Goal: Transaction & Acquisition: Book appointment/travel/reservation

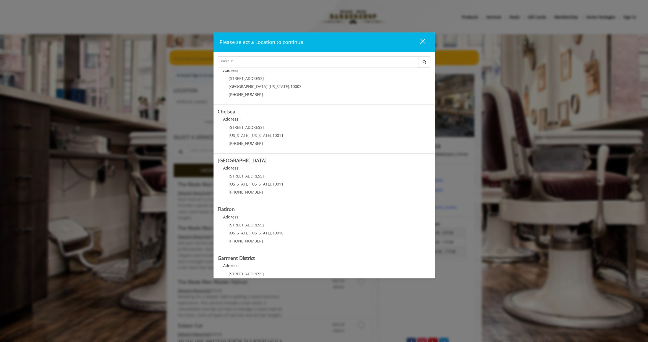
scroll to position [39, 0]
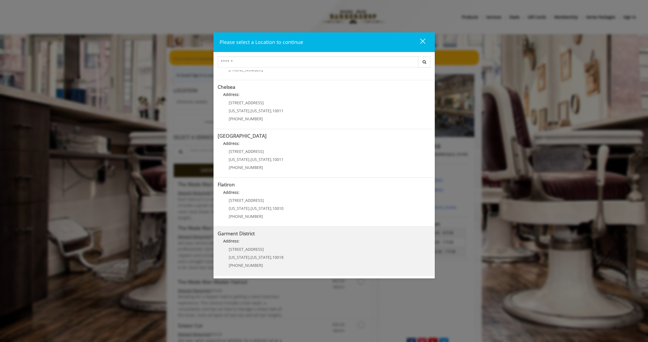
click at [317, 236] on h5 "Garment District" at bounding box center [324, 233] width 213 height 5
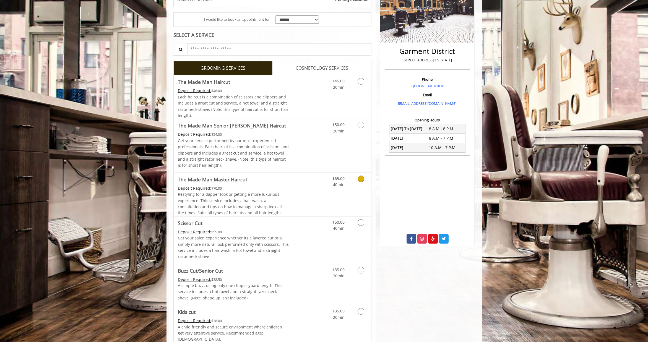
scroll to position [111, 0]
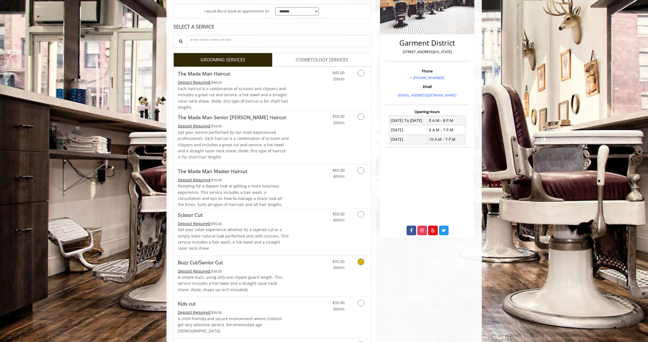
click at [363, 263] on icon "Grooming services" at bounding box center [361, 262] width 7 height 7
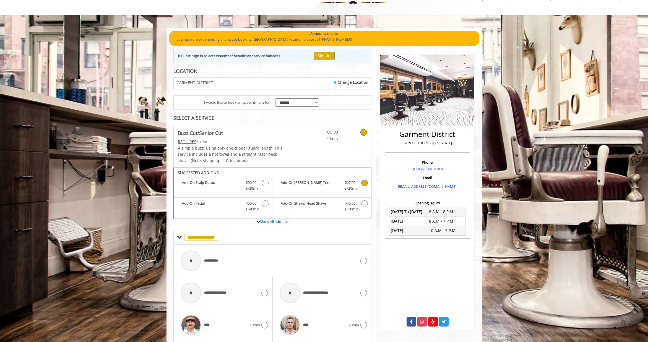
scroll to position [166, 0]
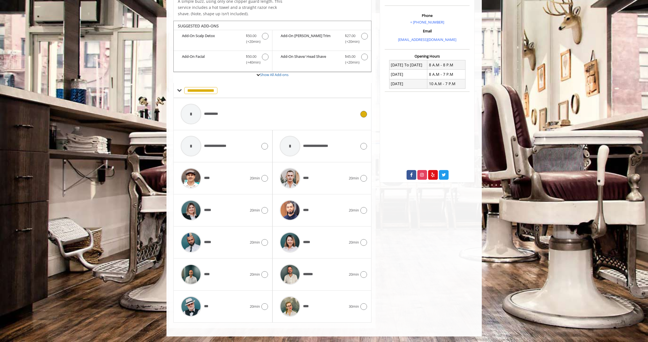
click at [364, 117] on icon at bounding box center [364, 114] width 7 height 7
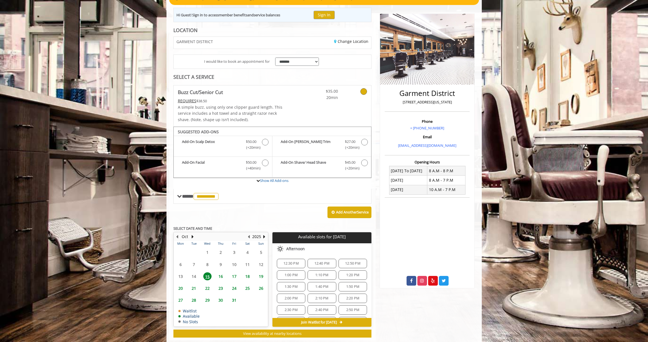
scroll to position [72, 0]
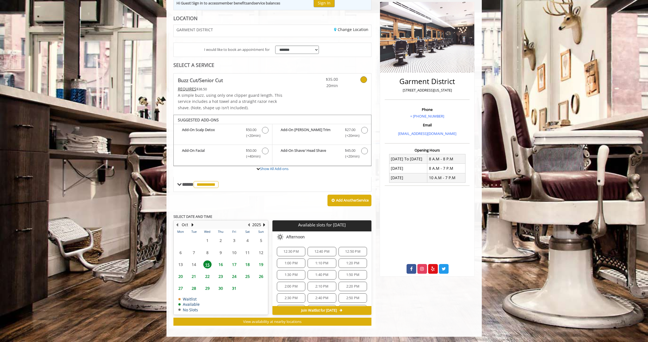
click at [297, 251] on span "12:30 PM" at bounding box center [291, 252] width 15 height 4
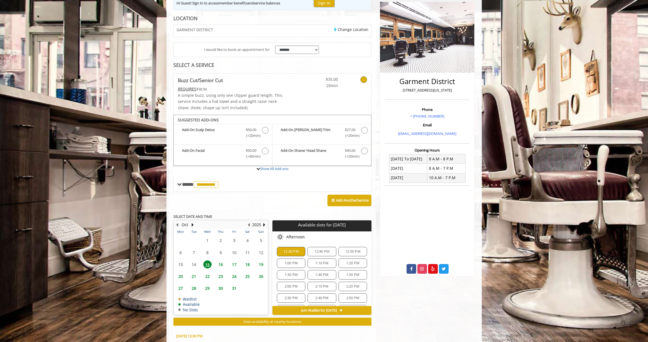
scroll to position [172, 0]
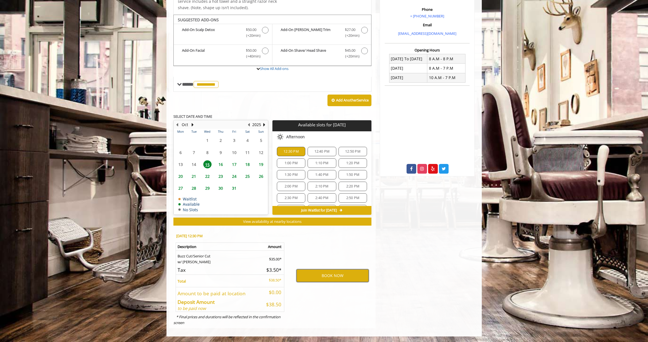
click at [329, 276] on button "BOOK NOW" at bounding box center [333, 276] width 72 height 13
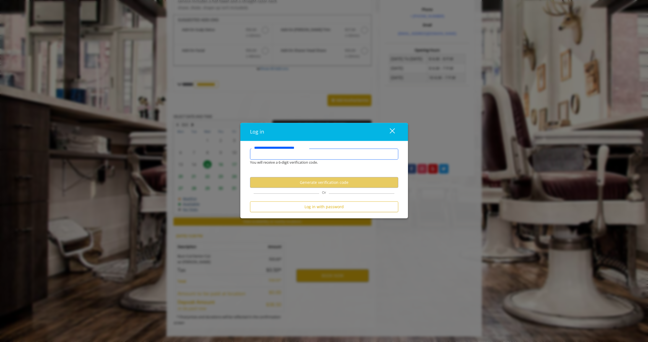
type input "**********"
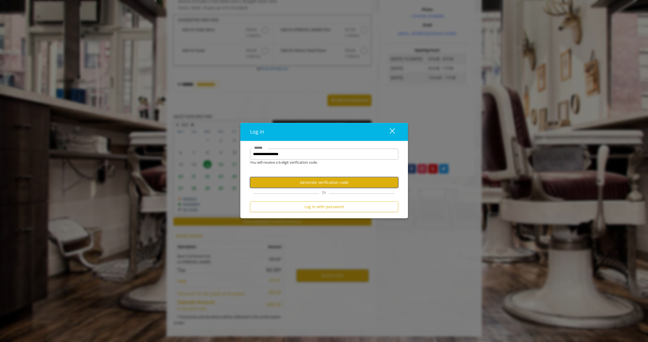
click at [346, 184] on button "Generate verification code" at bounding box center [324, 182] width 148 height 11
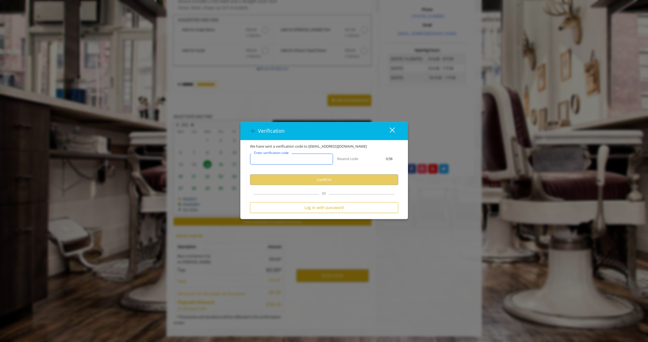
click at [305, 162] on input "Enter verification code" at bounding box center [291, 159] width 83 height 11
type input "******"
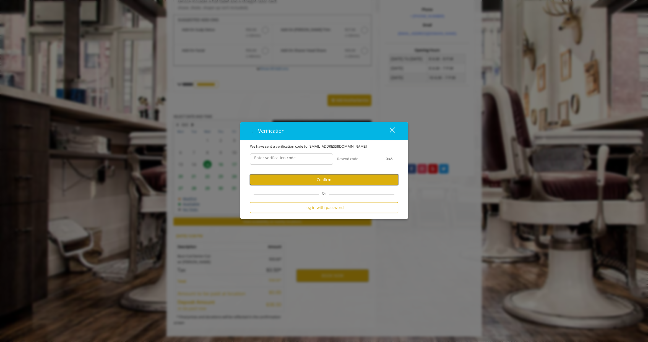
click at [328, 179] on button "Confirm" at bounding box center [324, 180] width 148 height 11
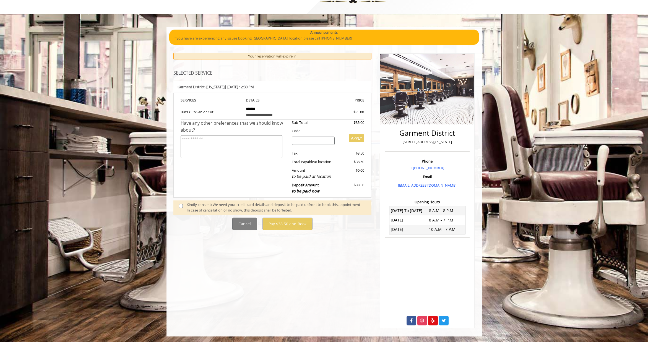
scroll to position [0, 0]
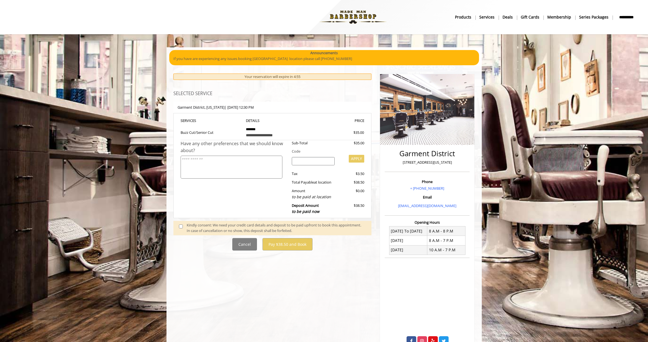
click at [180, 225] on span at bounding box center [183, 229] width 16 height 12
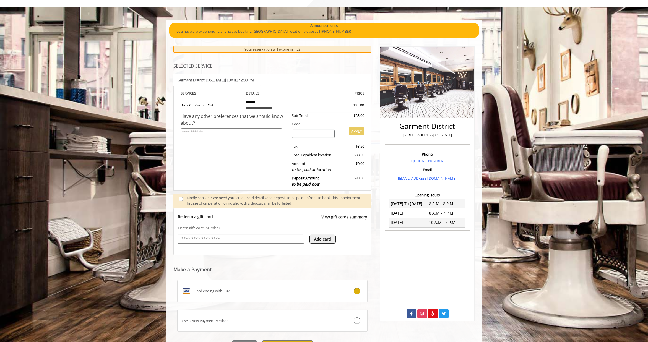
scroll to position [49, 0]
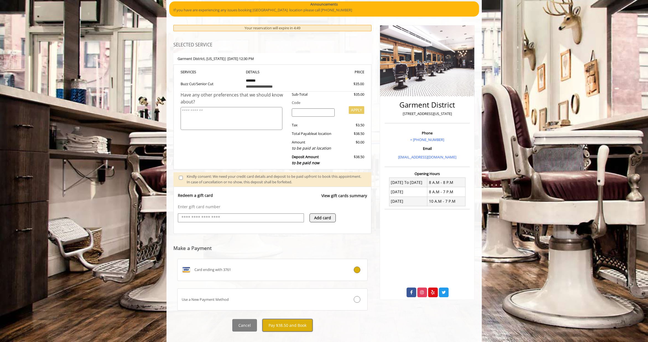
click at [296, 322] on button "Pay $38.50 and Book" at bounding box center [288, 325] width 50 height 12
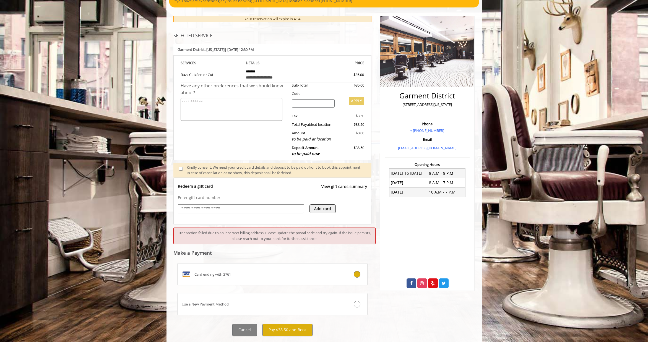
scroll to position [59, 0]
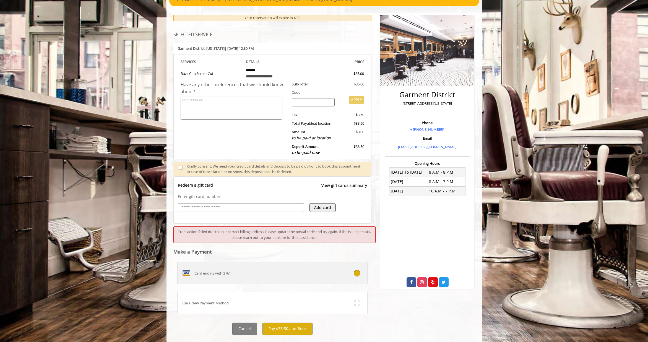
click at [214, 271] on span "Card ending with 3761" at bounding box center [213, 274] width 37 height 6
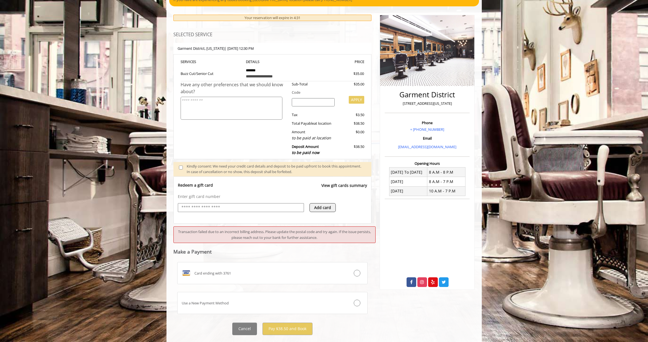
scroll to position [12, 0]
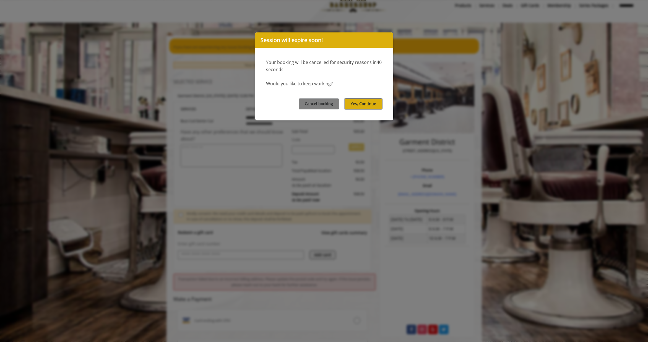
click at [366, 105] on button "Yes, Continue" at bounding box center [364, 104] width 38 height 11
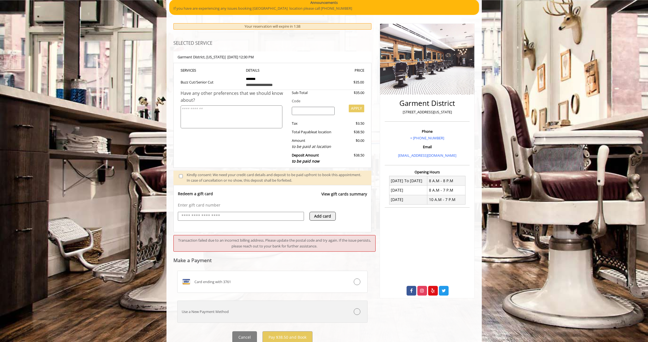
scroll to position [65, 0]
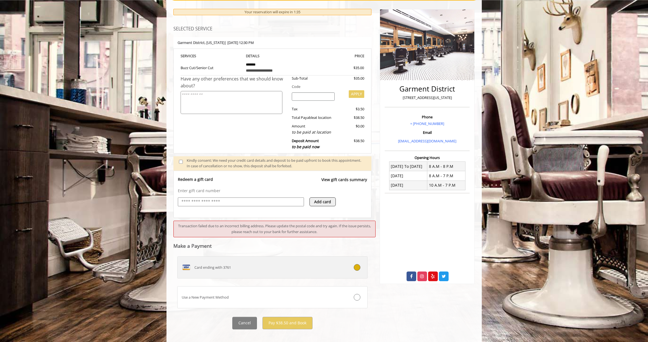
click at [217, 265] on div "Card ending with 3761" at bounding box center [257, 267] width 158 height 9
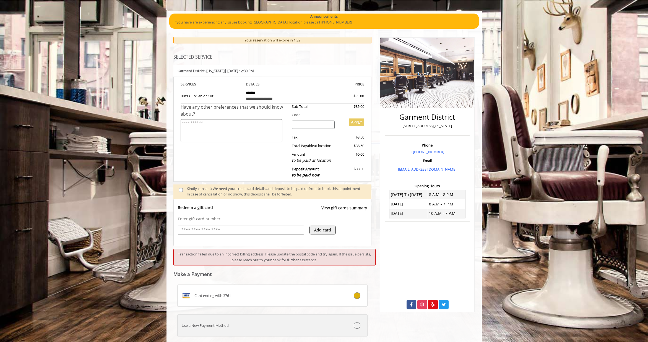
scroll to position [66, 0]
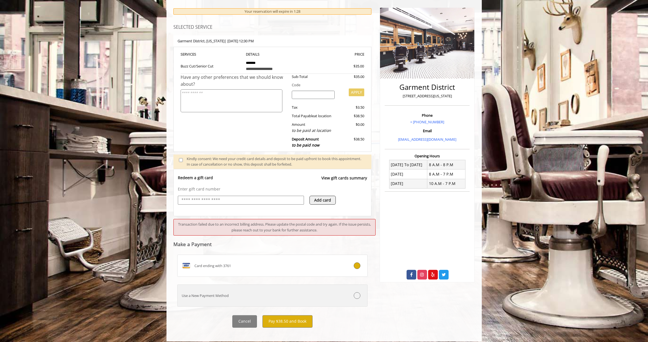
click at [217, 293] on div "Use a New Payment Method" at bounding box center [257, 296] width 158 height 6
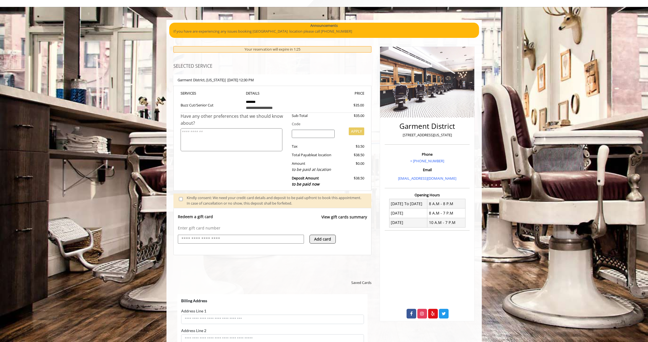
scroll to position [0, 0]
click at [211, 241] on input "text" at bounding box center [241, 239] width 120 height 7
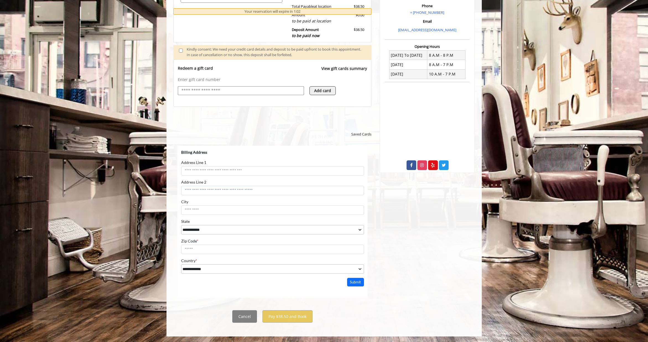
scroll to position [53, 0]
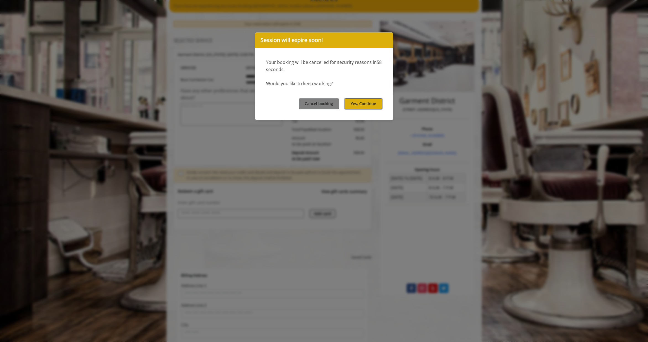
click at [358, 103] on button "Yes, Continue" at bounding box center [364, 104] width 38 height 11
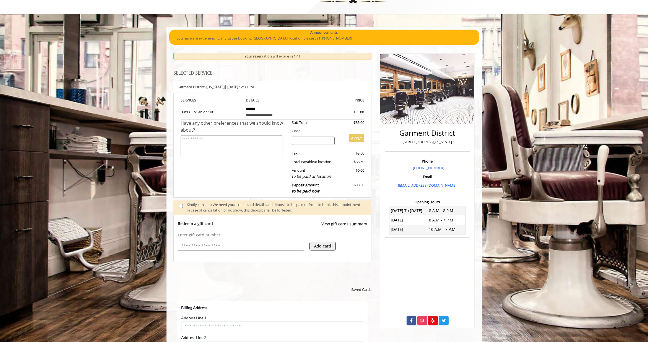
scroll to position [0, 0]
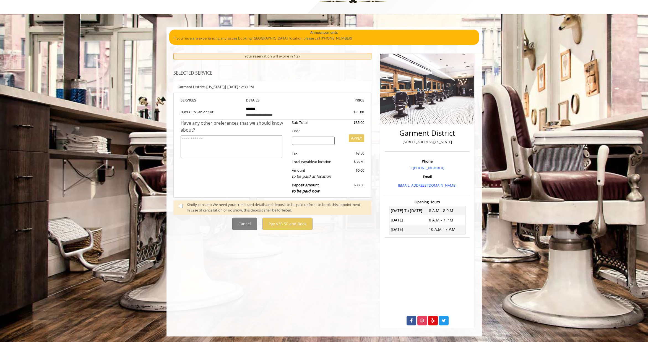
click at [183, 207] on span at bounding box center [183, 208] width 16 height 12
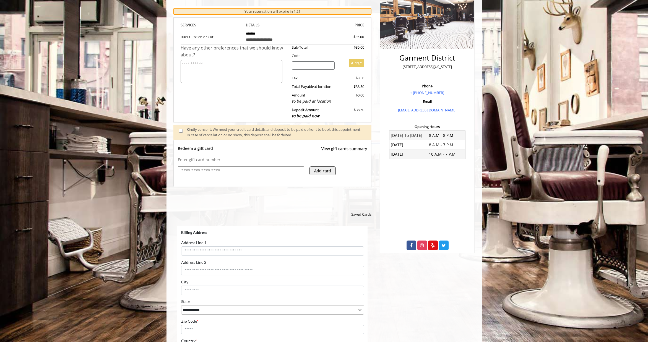
click at [325, 171] on button "Add card" at bounding box center [323, 171] width 26 height 9
click at [342, 151] on link "View gift cards summary" at bounding box center [345, 151] width 46 height 11
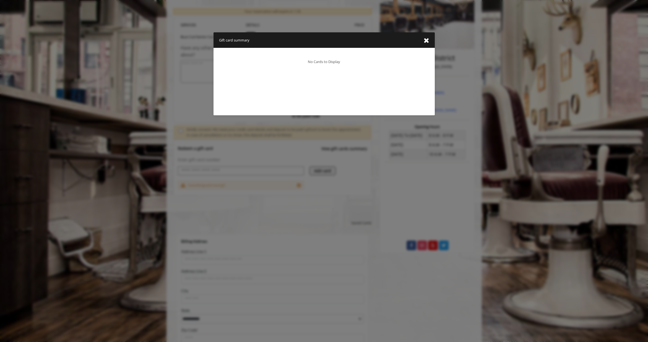
click at [424, 38] on icon "close gift card summary dialog" at bounding box center [427, 40] width 6 height 7
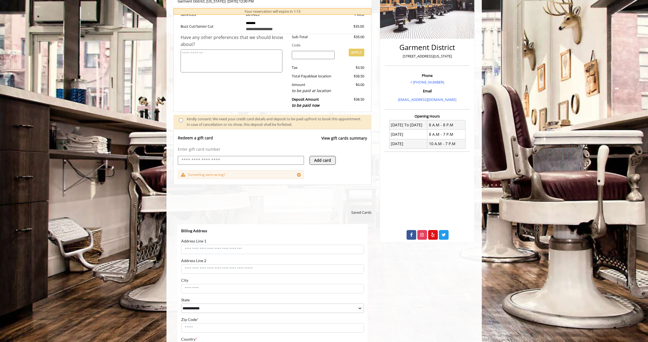
scroll to position [185, 0]
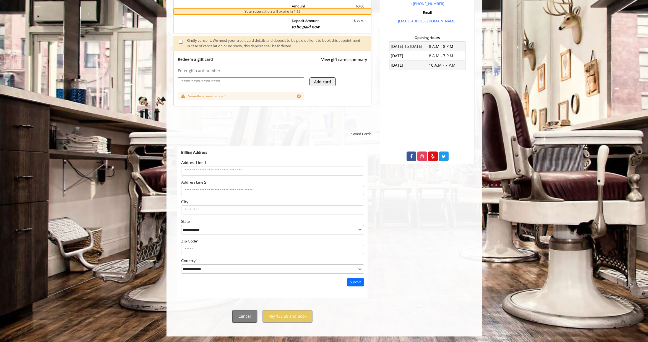
click at [243, 314] on button "Cancel" at bounding box center [244, 317] width 25 height 12
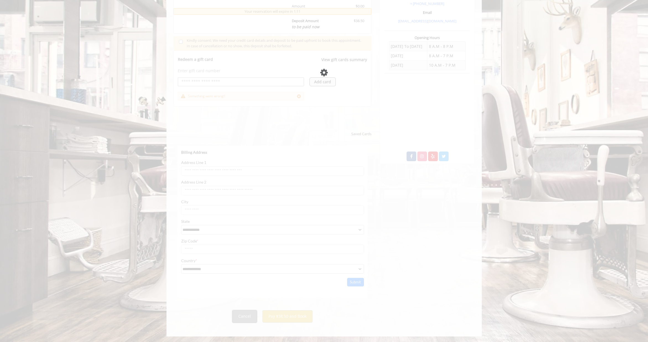
scroll to position [142, 0]
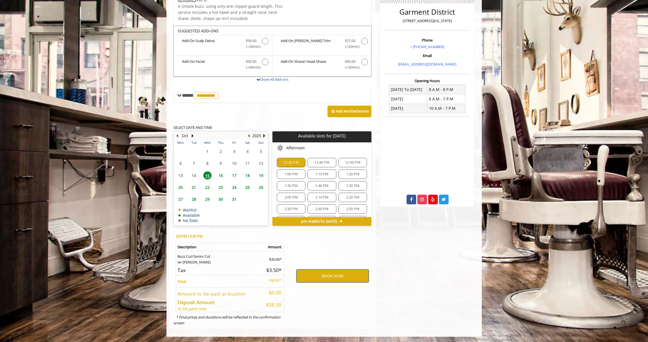
click at [328, 277] on button "BOOK NOW" at bounding box center [333, 276] width 72 height 13
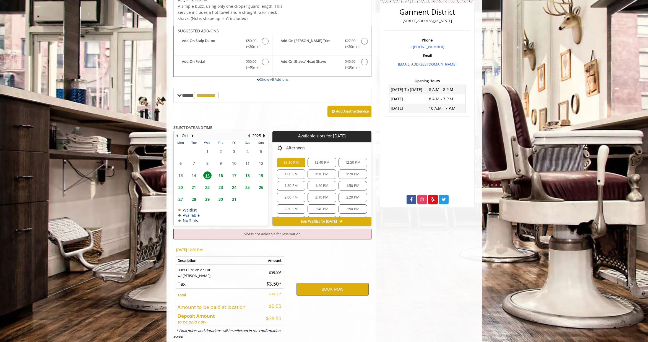
click at [320, 222] on span "Join Waitlist for [DATE]" at bounding box center [319, 221] width 36 height 4
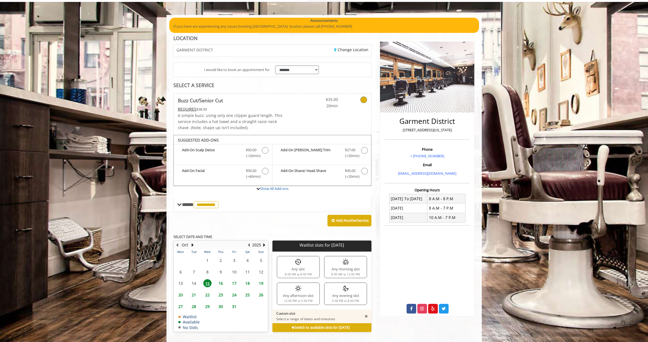
scroll to position [39, 0]
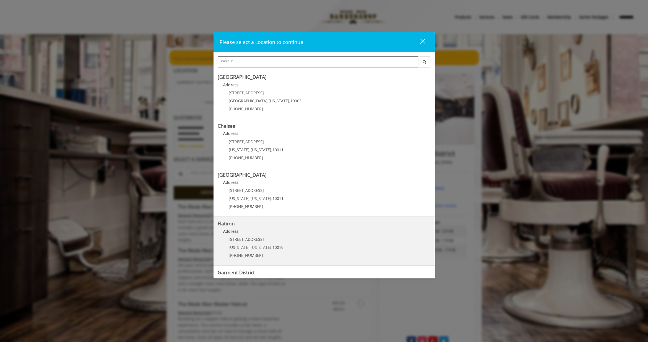
scroll to position [39, 0]
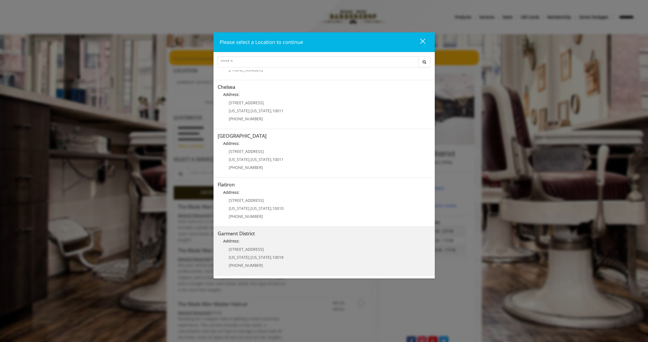
click at [291, 240] on District "Address:" at bounding box center [324, 242] width 213 height 9
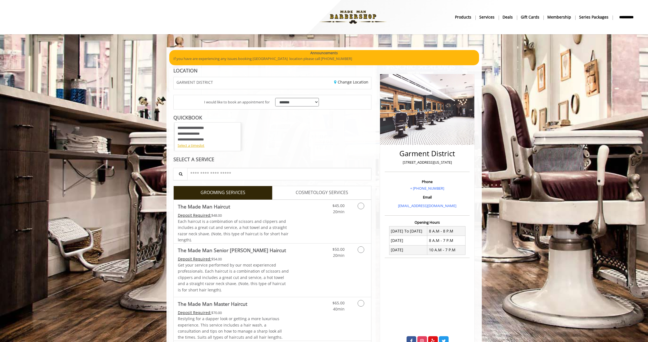
click at [204, 132] on div "**********" at bounding box center [208, 133] width 60 height 17
click at [206, 132] on div "**********" at bounding box center [208, 133] width 60 height 17
click at [203, 147] on div "Select a timeslot" at bounding box center [208, 146] width 60 height 6
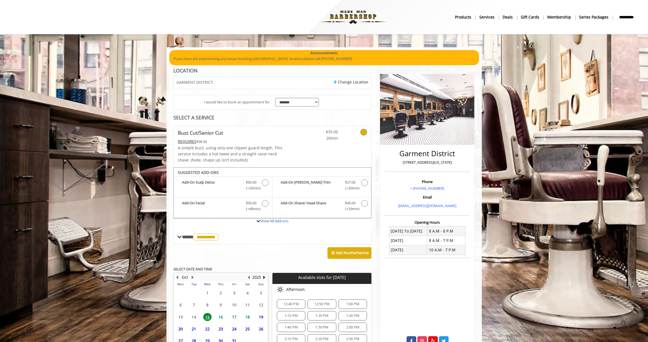
scroll to position [42, 0]
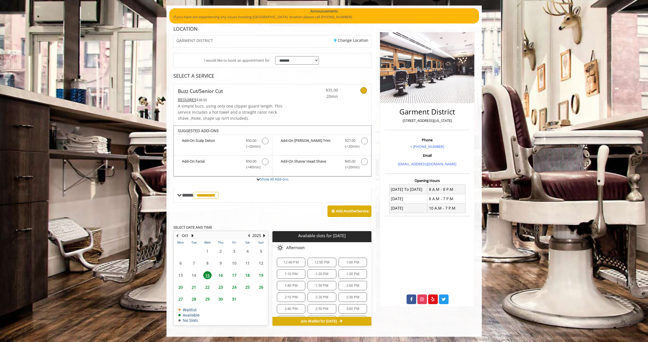
click at [290, 261] on span "12:40 PM" at bounding box center [291, 262] width 15 height 4
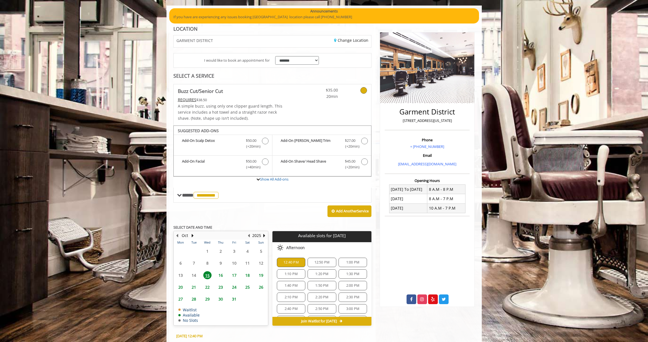
scroll to position [142, 0]
